Goal: Information Seeking & Learning: Learn about a topic

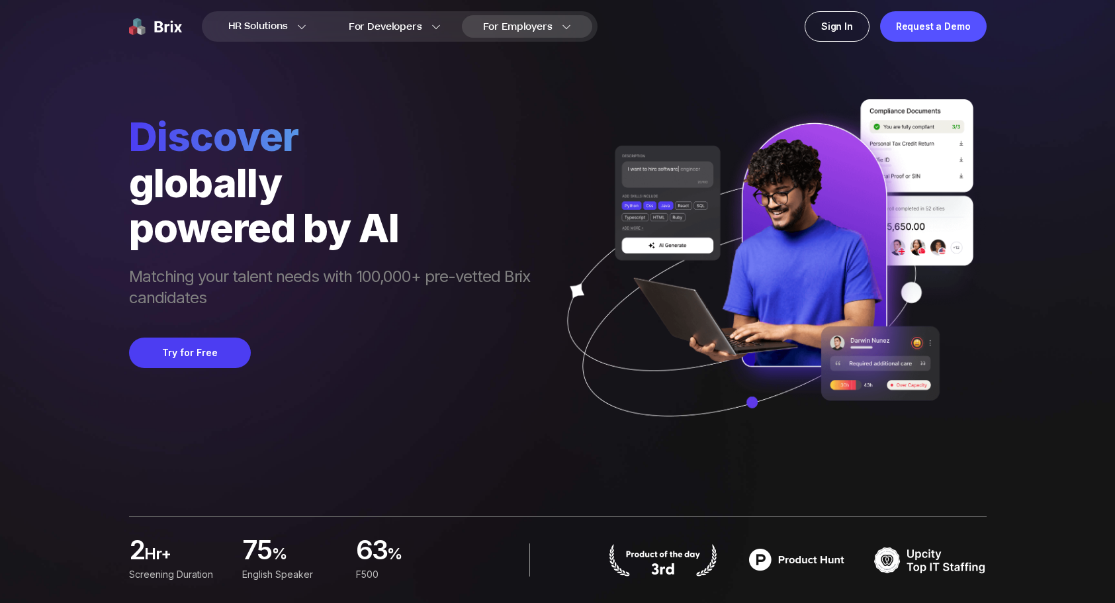
click at [539, 35] on section "Blogs for Employer Case Study EOR Services" at bounding box center [554, 94] width 185 height 127
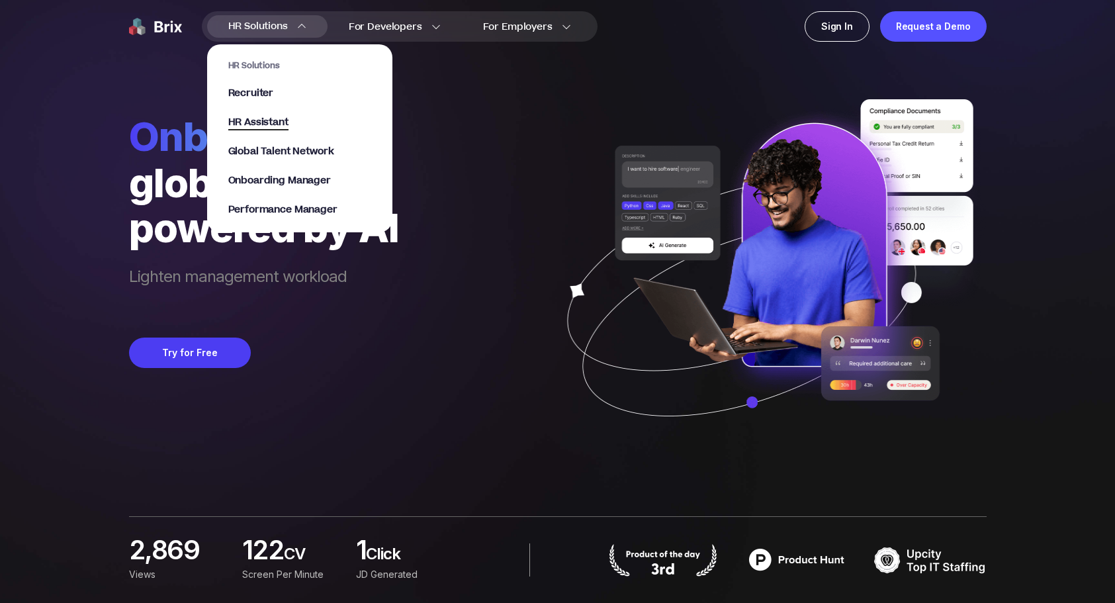
click at [284, 126] on span "HR Assistant" at bounding box center [258, 122] width 60 height 15
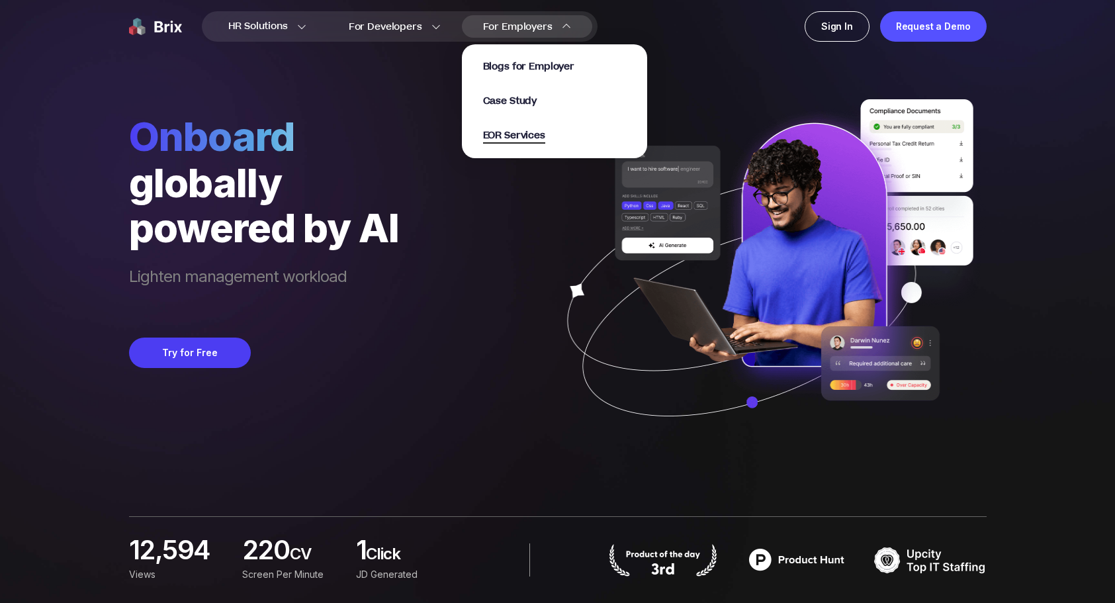
click at [513, 138] on span "EOR Services" at bounding box center [514, 135] width 62 height 15
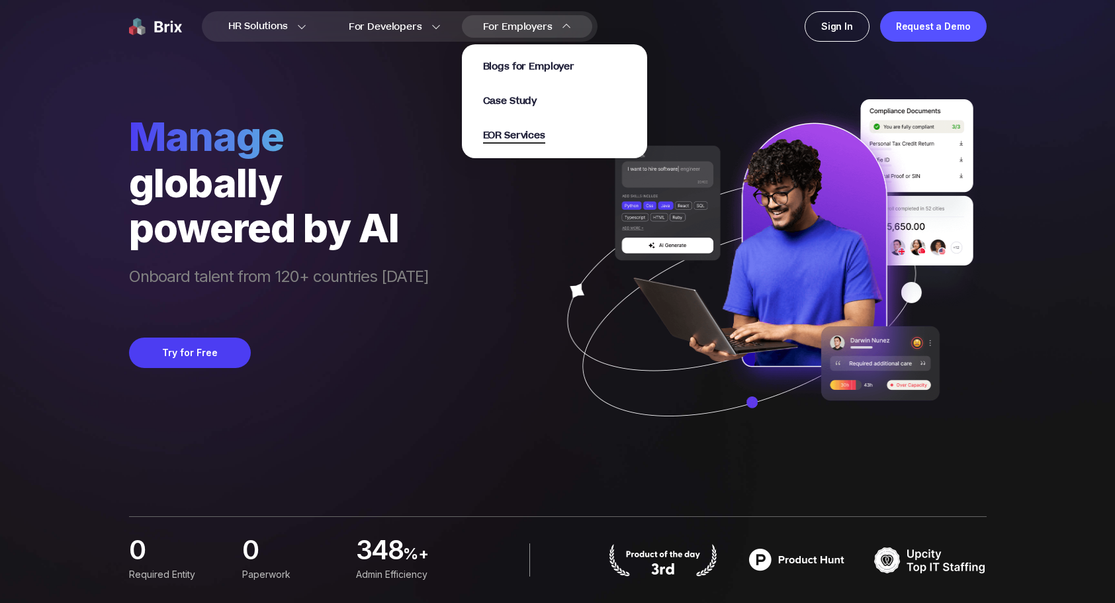
click at [518, 134] on span "EOR Services" at bounding box center [514, 135] width 62 height 15
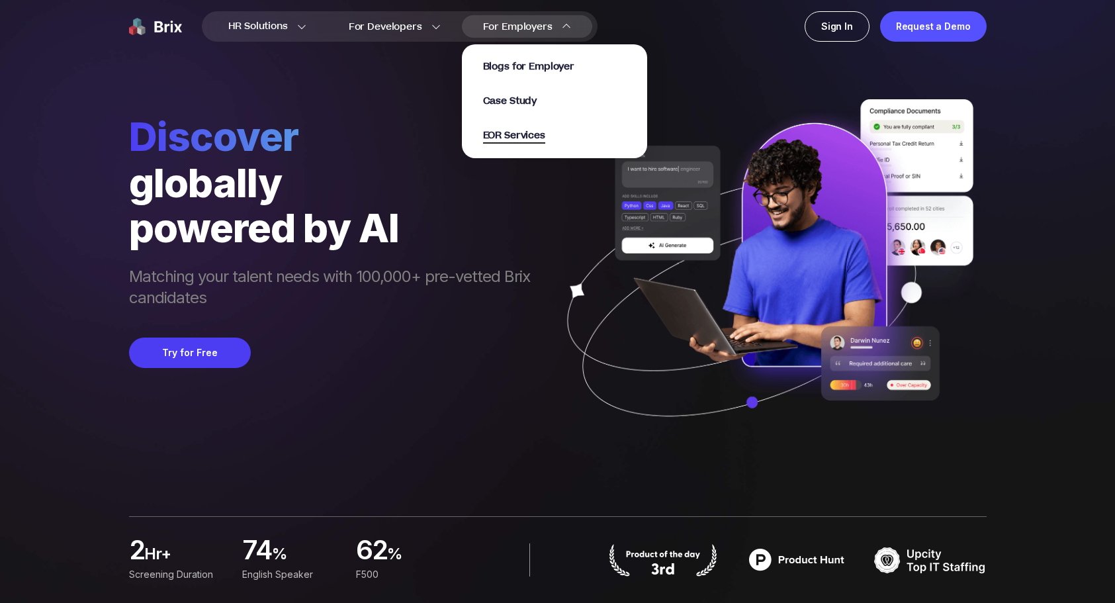
click at [513, 129] on span "EOR Services" at bounding box center [514, 135] width 62 height 15
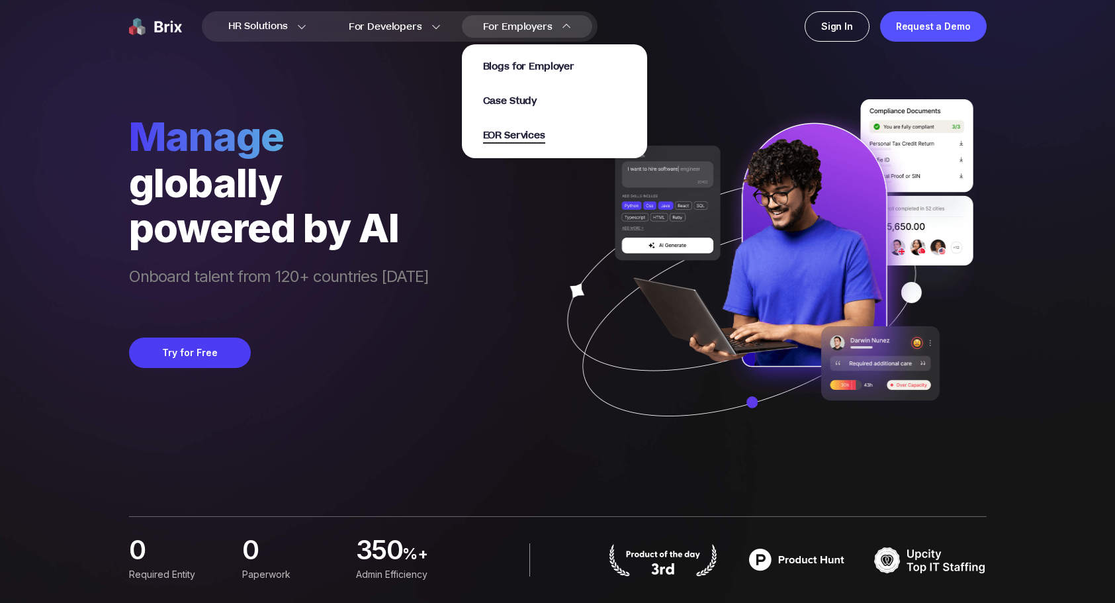
click at [543, 133] on span "EOR Services" at bounding box center [514, 135] width 62 height 15
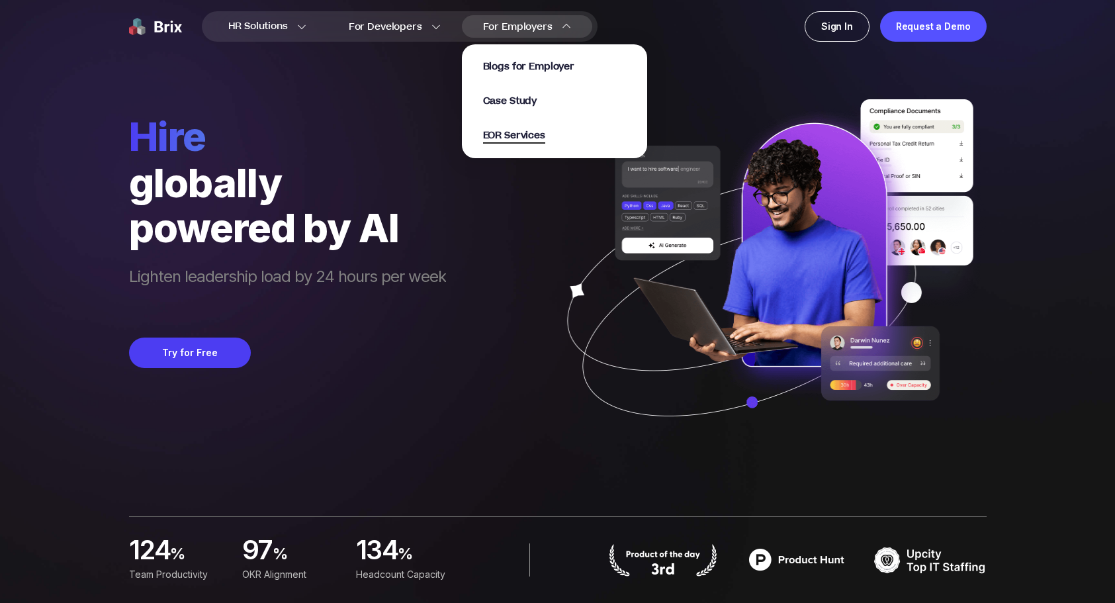
click at [523, 142] on span "EOR Services" at bounding box center [514, 135] width 62 height 15
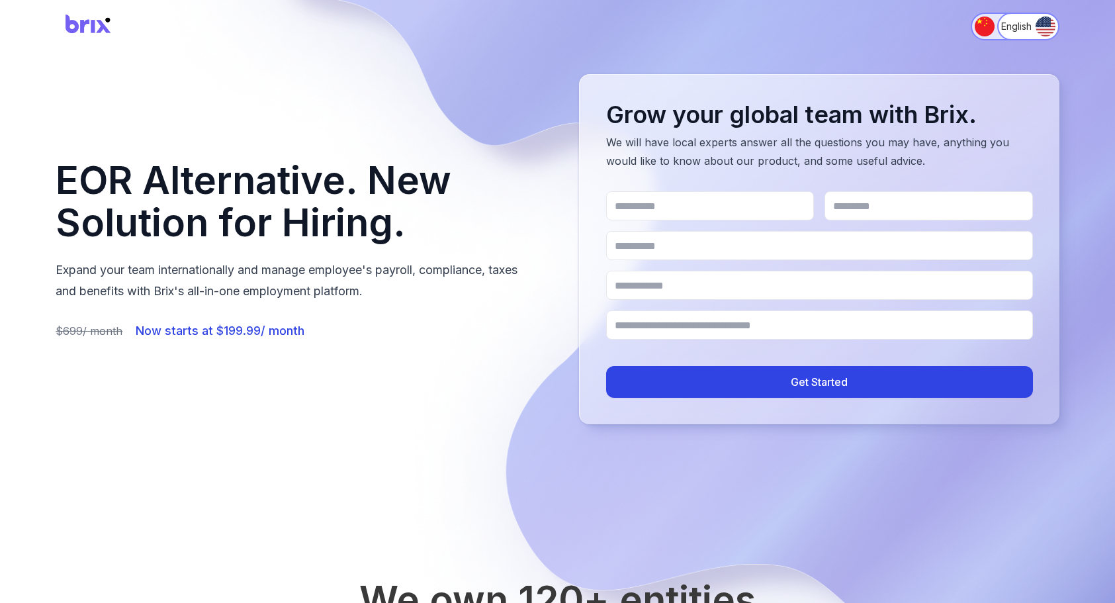
click at [988, 22] on img "Switch to 简体中文" at bounding box center [985, 27] width 20 height 20
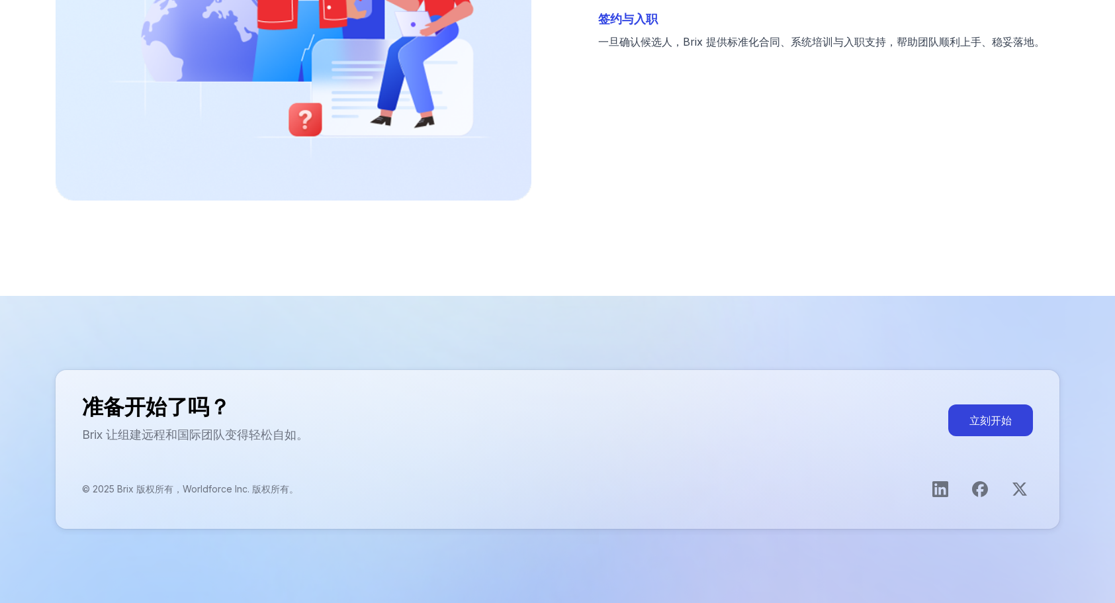
scroll to position [4122, 0]
click at [936, 490] on icon "打开LinkedIn主页" at bounding box center [940, 490] width 16 height 16
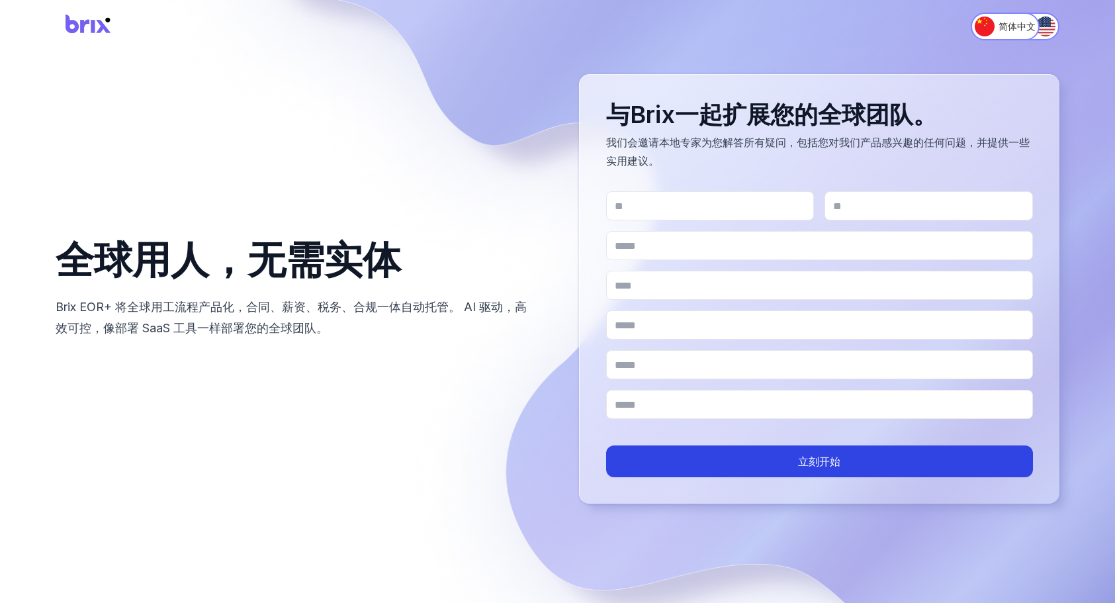
scroll to position [0, 0]
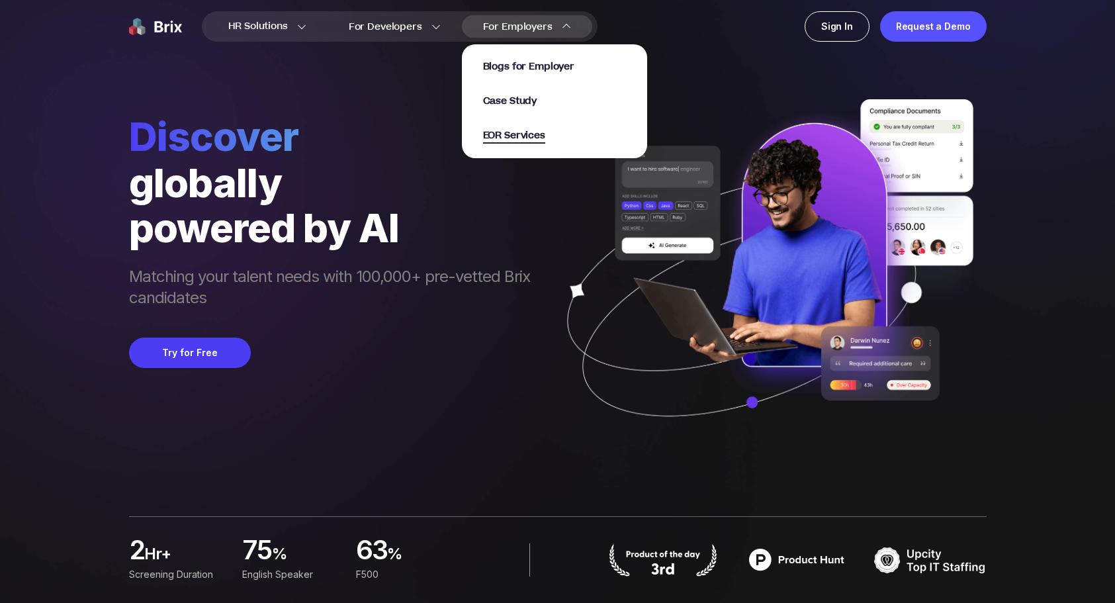
click at [529, 135] on span "EOR Services" at bounding box center [514, 135] width 62 height 15
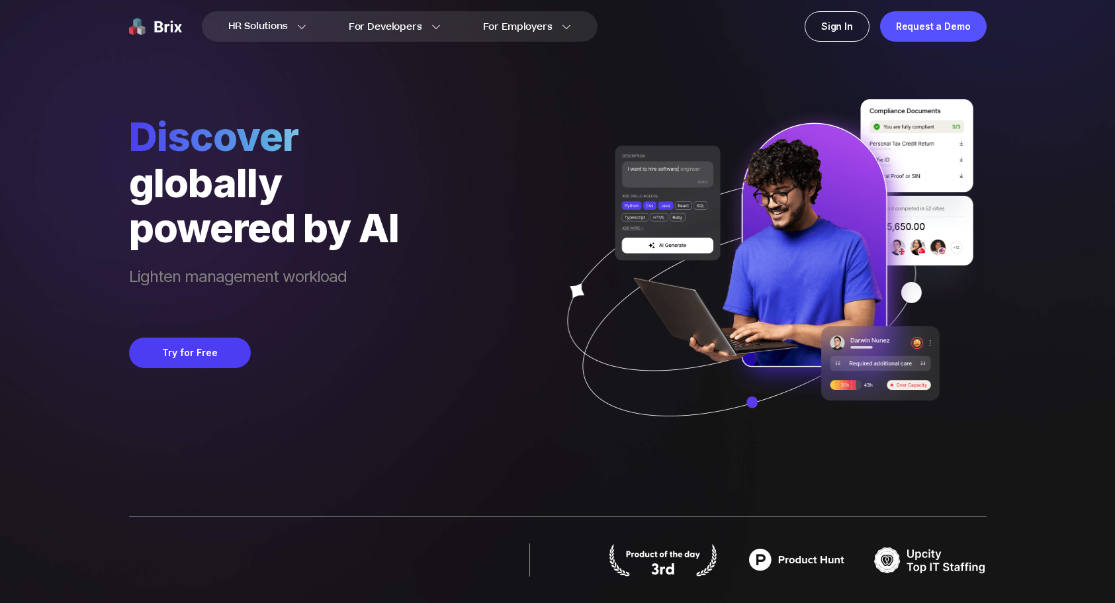
click at [286, 88] on div "Discover globally powered by AI Lighten management workload Try for Free" at bounding box center [558, 227] width 858 height 455
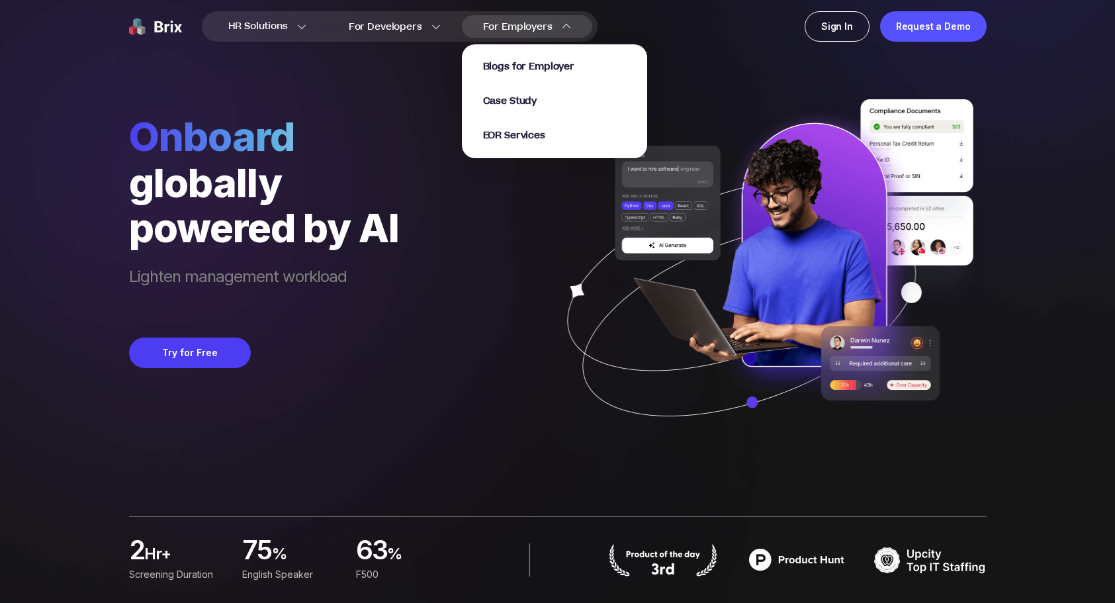
click at [574, 79] on div "Blogs for Employer Case Study EOR Services" at bounding box center [554, 101] width 143 height 82
click at [554, 62] on span "Blogs for Employer" at bounding box center [528, 67] width 91 height 15
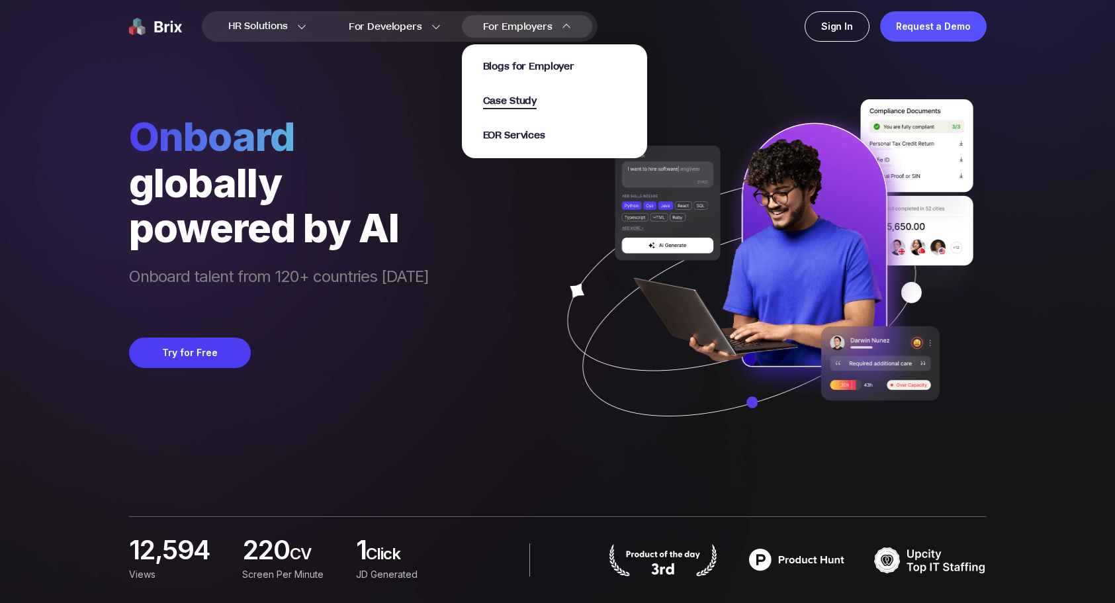
click at [536, 103] on span "Case Study" at bounding box center [510, 101] width 54 height 15
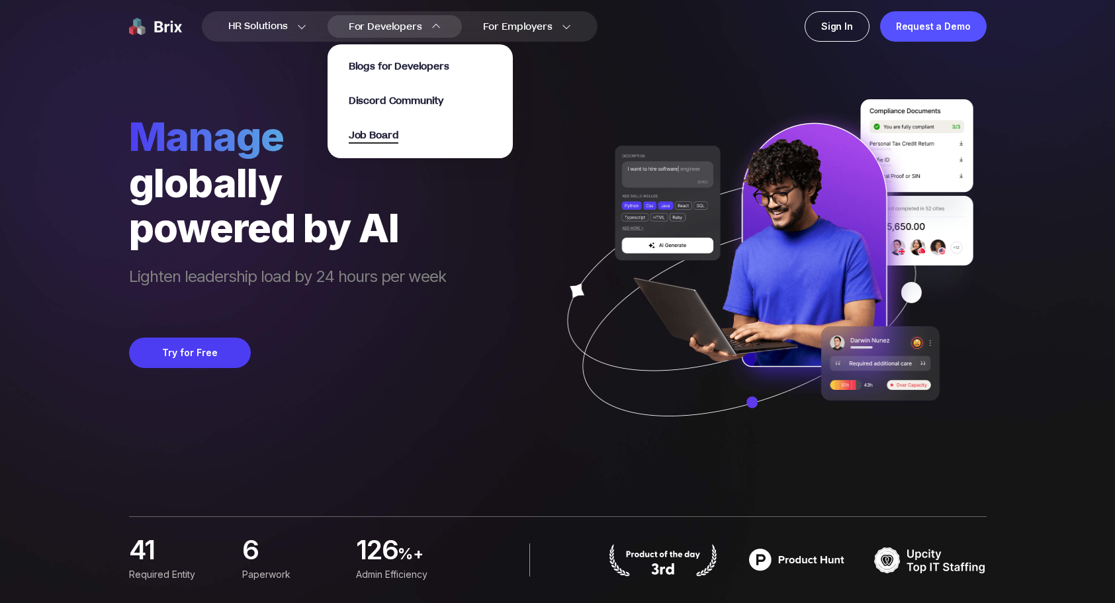
click at [386, 132] on span "Job Board" at bounding box center [374, 135] width 50 height 15
click at [377, 107] on span "Discord Community" at bounding box center [396, 101] width 95 height 15
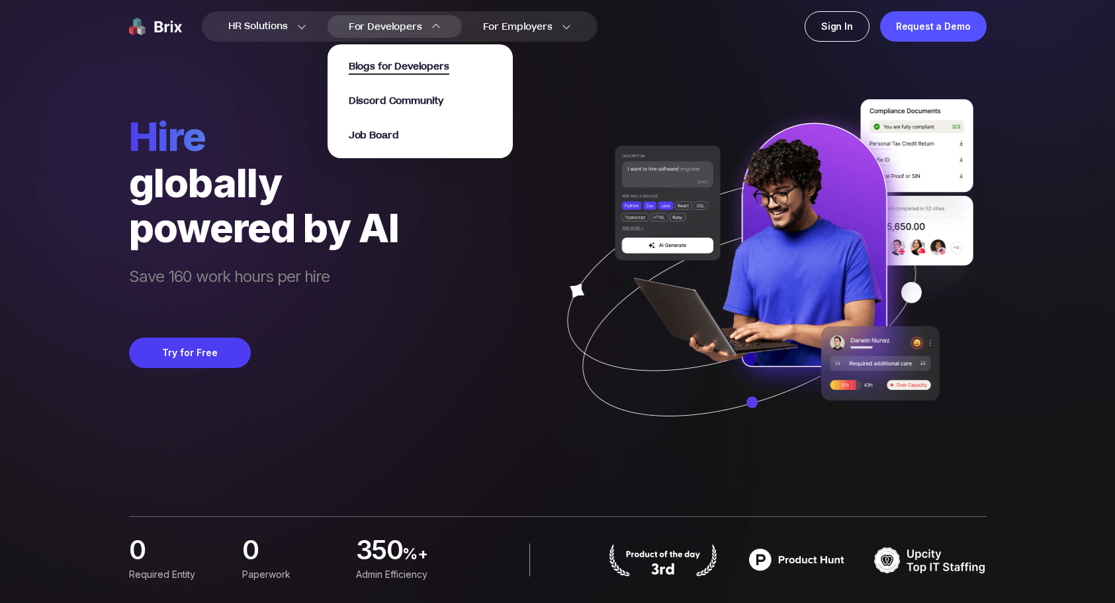
click at [369, 63] on span "Blogs for Developers" at bounding box center [399, 67] width 101 height 15
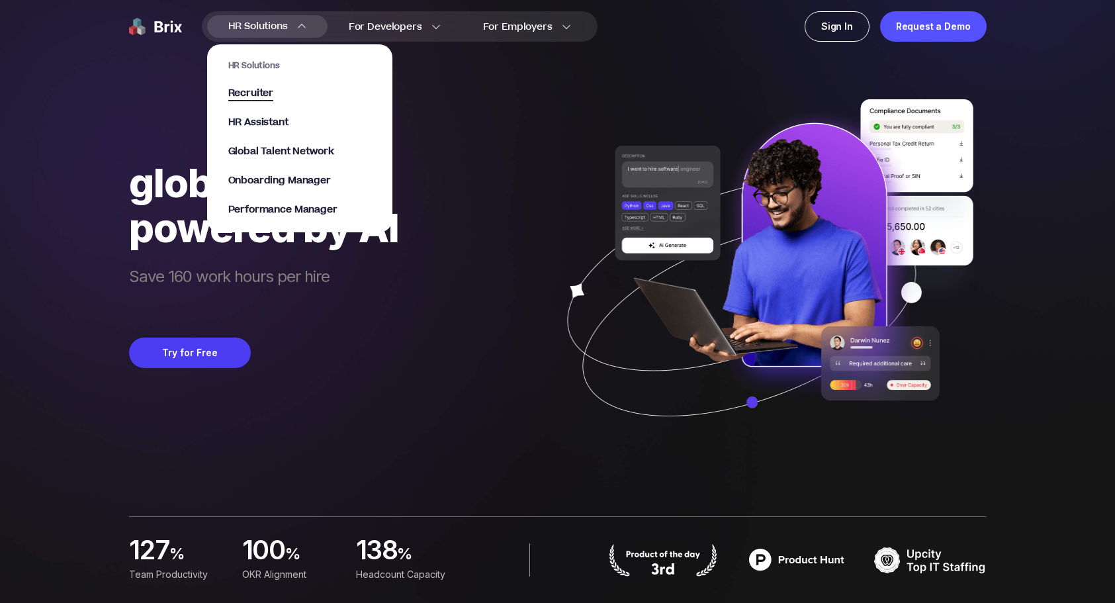
click at [271, 89] on span "Recruiter" at bounding box center [251, 93] width 46 height 15
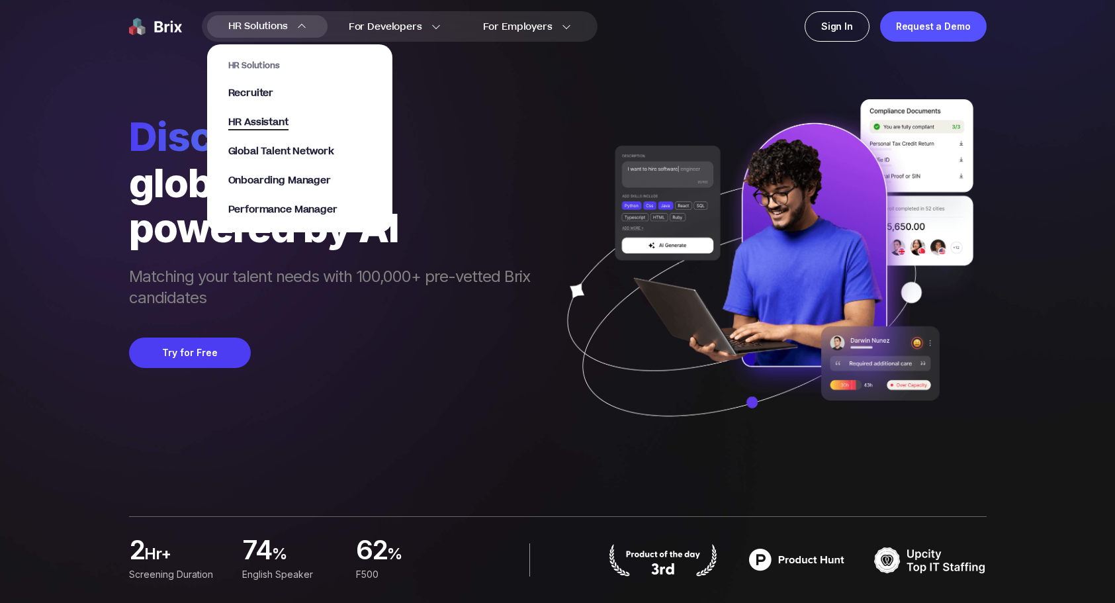
click at [264, 117] on span "HR Assistant" at bounding box center [258, 122] width 60 height 15
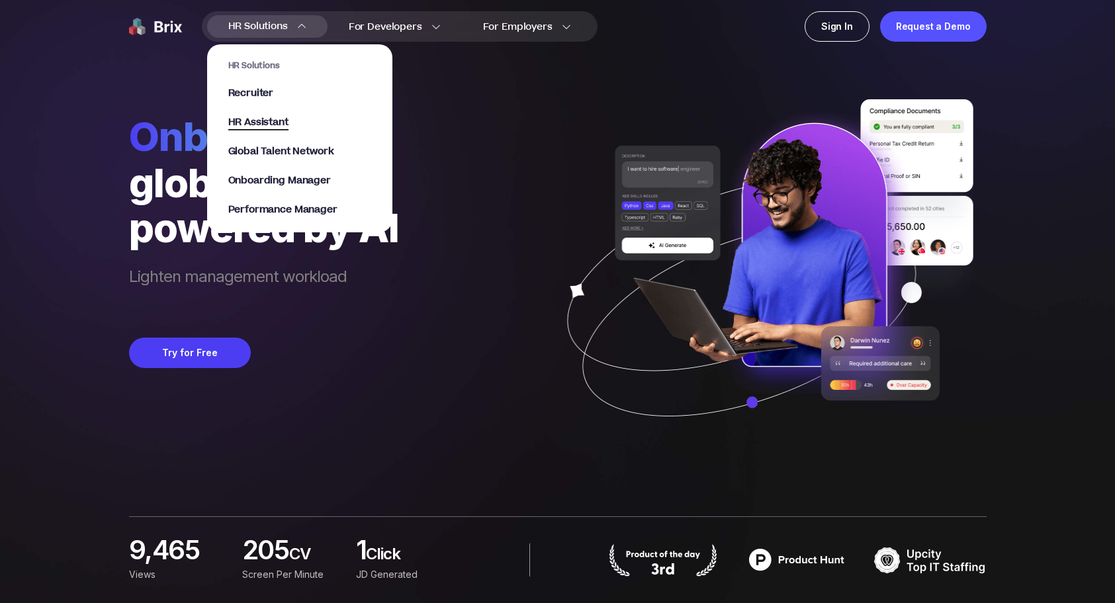
click at [272, 122] on span "HR Assistant" at bounding box center [258, 122] width 60 height 15
click at [276, 126] on span "HR Assistant" at bounding box center [258, 122] width 60 height 15
click at [271, 121] on span "HR Assistant" at bounding box center [258, 122] width 60 height 15
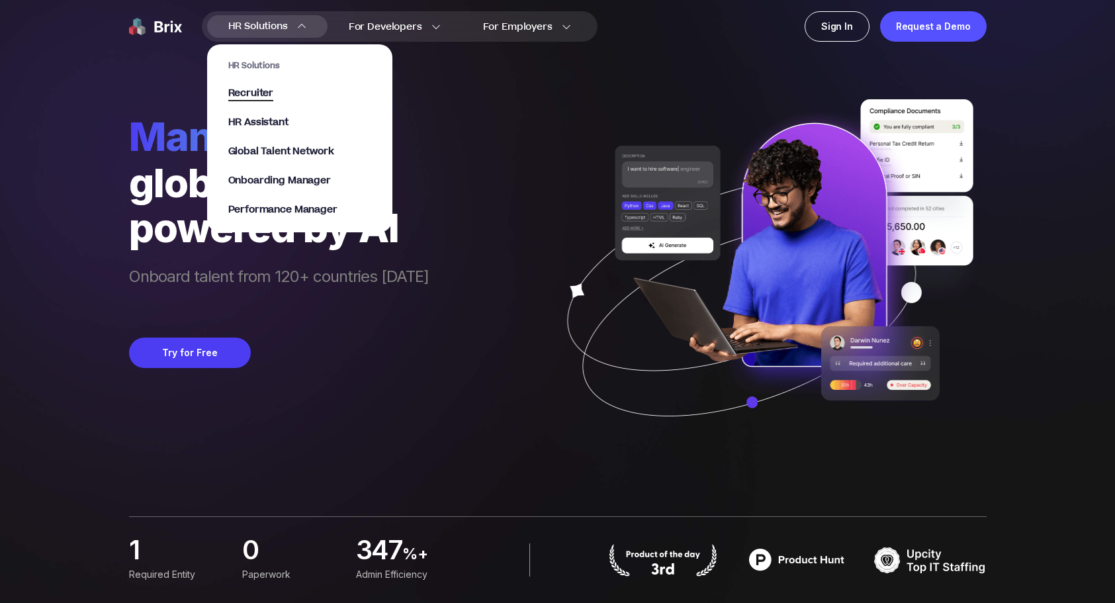
click at [251, 92] on span "Recruiter" at bounding box center [251, 93] width 46 height 15
click at [283, 122] on span "HR Assistant" at bounding box center [258, 122] width 60 height 15
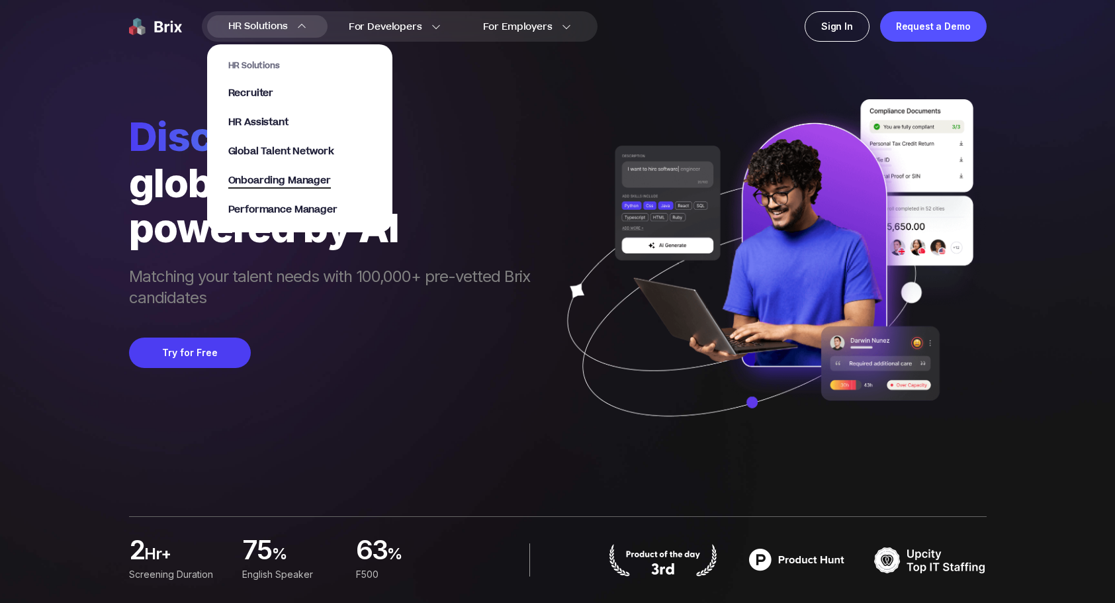
click at [321, 177] on span "Onboarding Manager" at bounding box center [279, 180] width 103 height 15
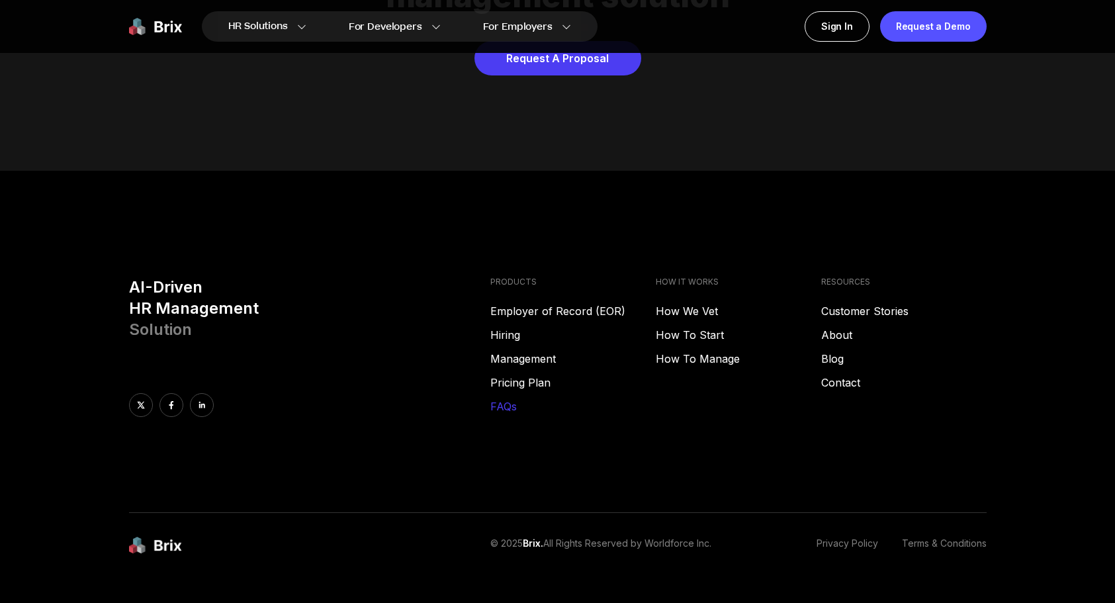
scroll to position [6745, 0]
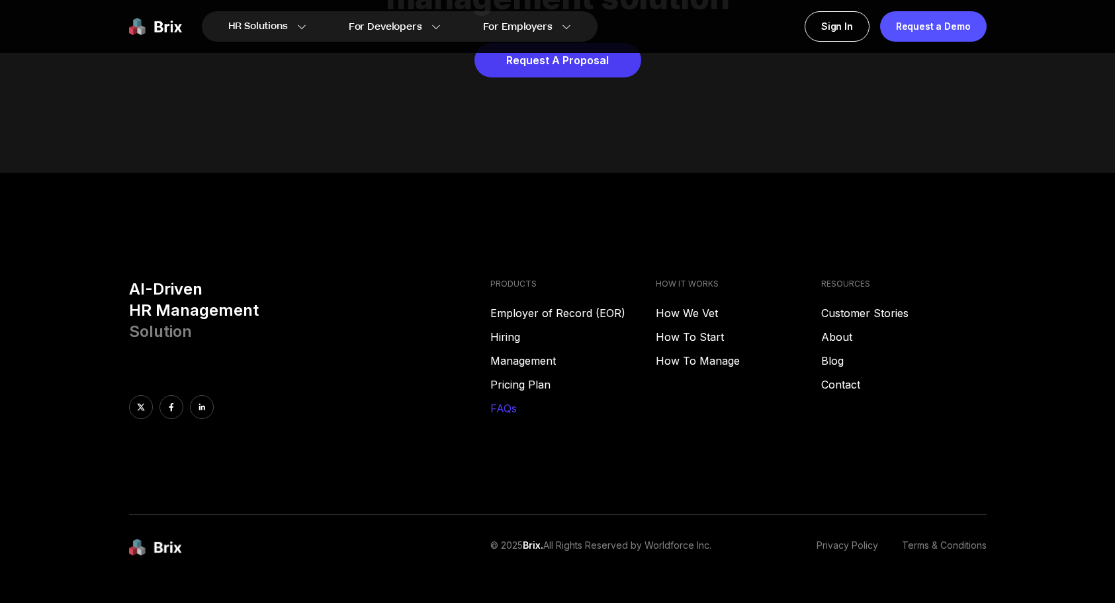
click at [501, 400] on link "FAQs" at bounding box center [572, 408] width 165 height 16
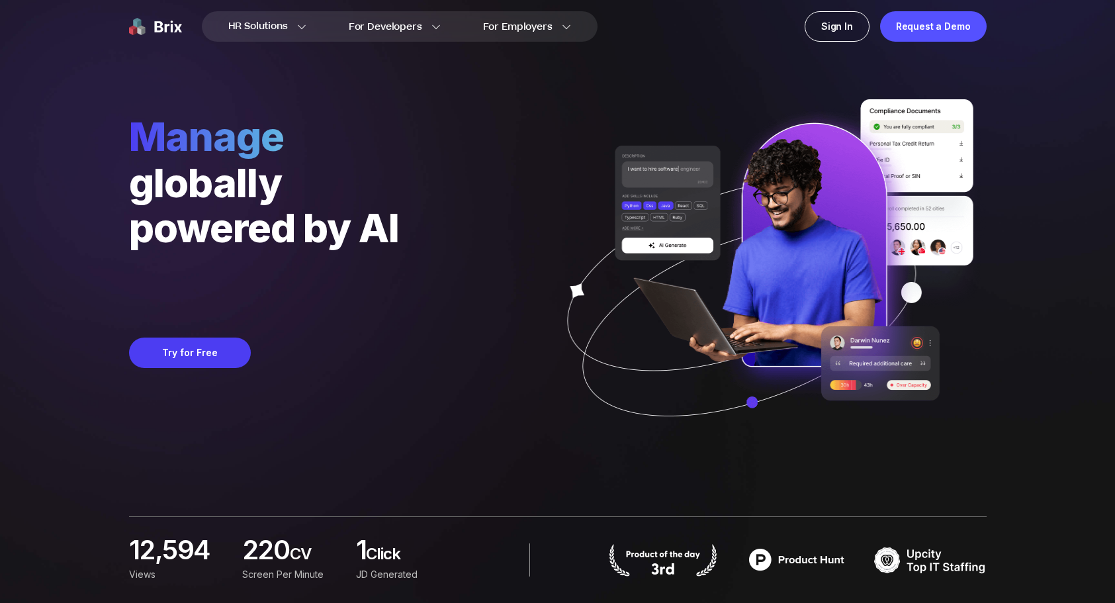
scroll to position [0, 0]
